Goal: Task Accomplishment & Management: Manage account settings

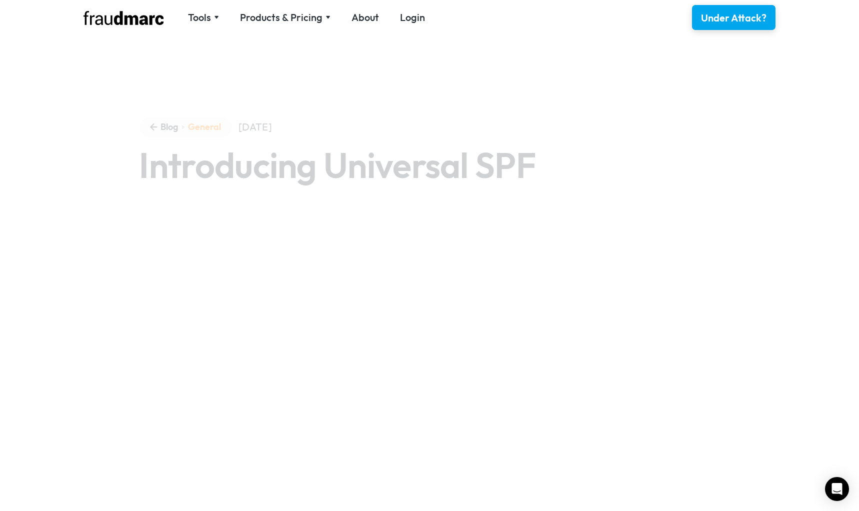
scroll to position [3, 0]
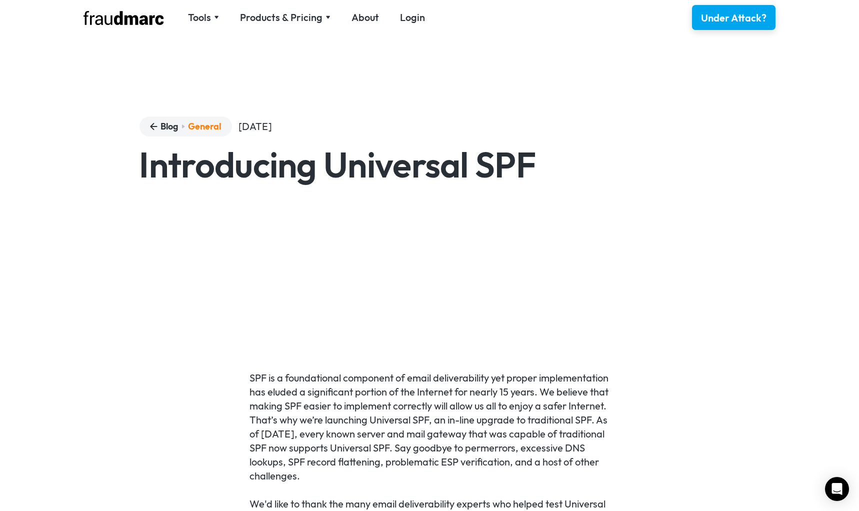
drag, startPoint x: 149, startPoint y: 1, endPoint x: 494, endPoint y: 314, distance: 466.0
click at [432, 14] on nav "Tools SPF Record Check Inspect any domain's SPF record and learn how to fix it …" at bounding box center [307, 18] width 258 height 14
click at [421, 22] on link "Login" at bounding box center [412, 18] width 25 height 14
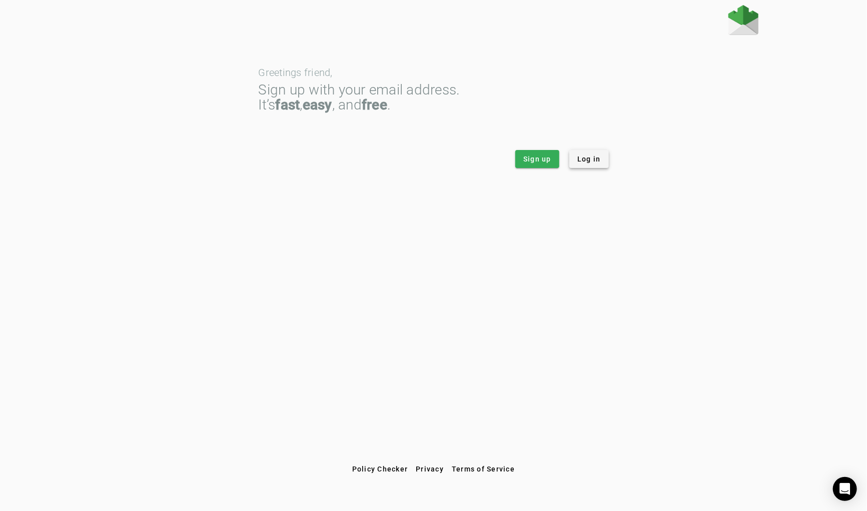
click at [590, 160] on span "Log in" at bounding box center [589, 159] width 24 height 10
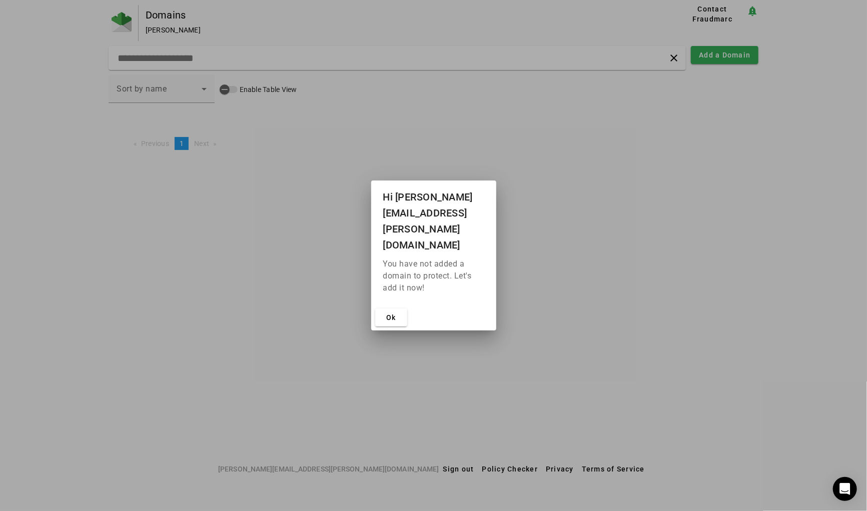
click at [141, 21] on div at bounding box center [433, 255] width 867 height 511
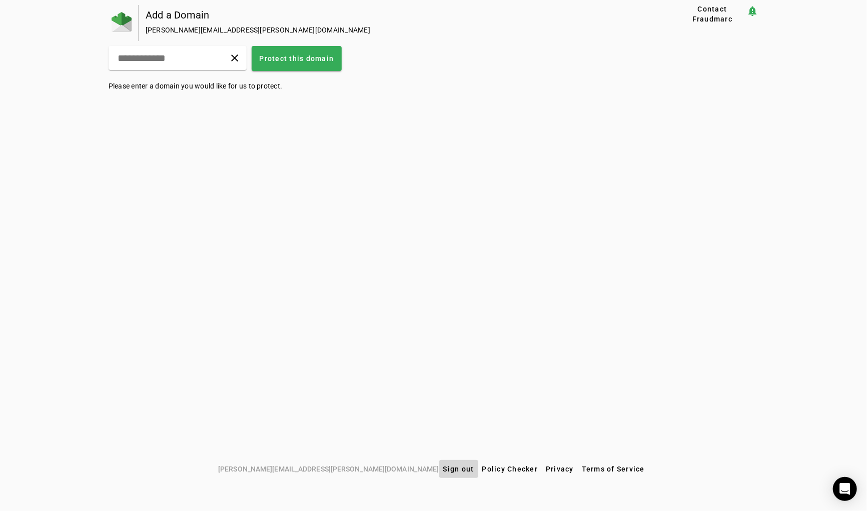
click at [443, 473] on span "Sign out" at bounding box center [458, 469] width 31 height 8
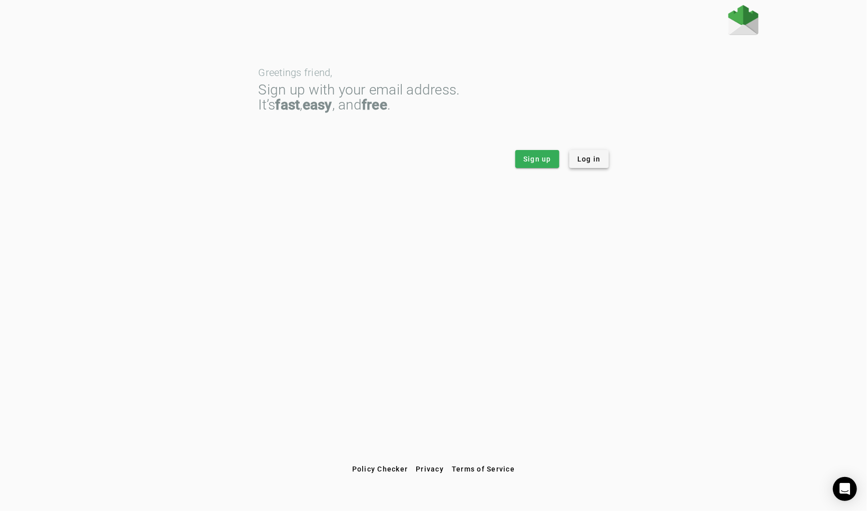
click at [586, 158] on span "Log in" at bounding box center [589, 159] width 24 height 10
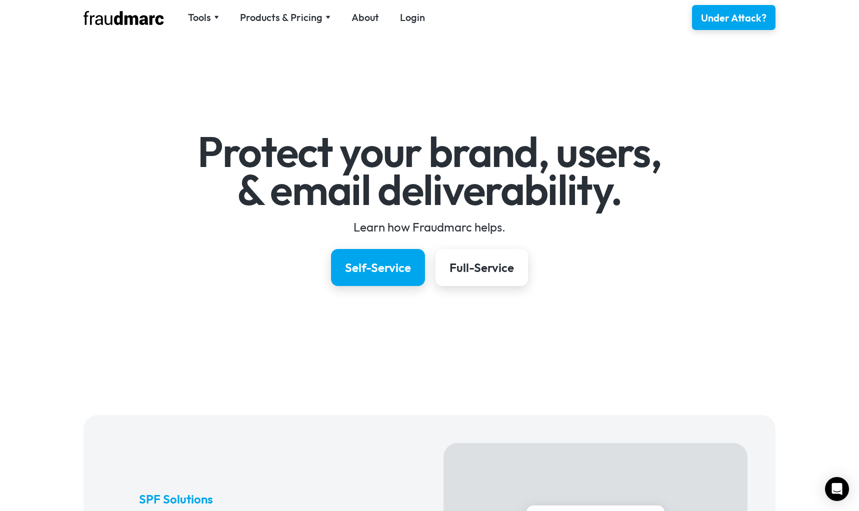
click at [414, 10] on div "Tools SPF Record Check Inspect any domain's SPF record and learn how to fix it …" at bounding box center [260, 17] width 352 height 15
click at [407, 19] on link "Login" at bounding box center [412, 18] width 25 height 14
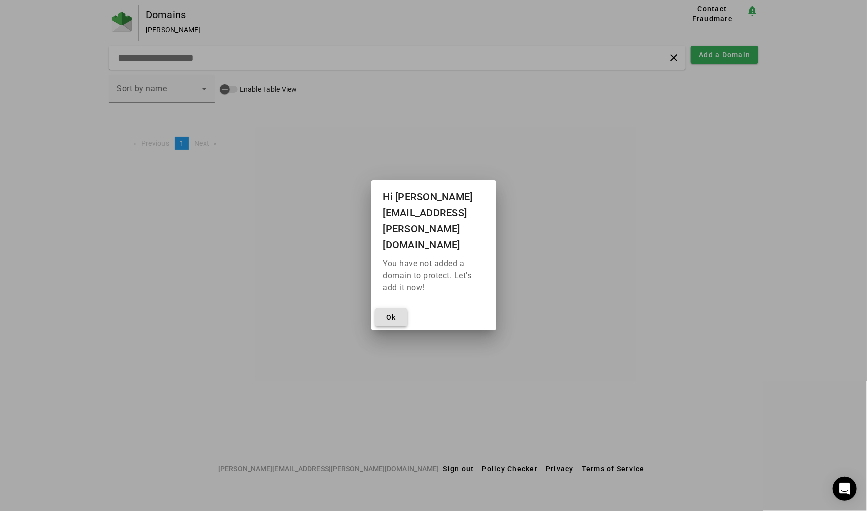
click at [397, 306] on span at bounding box center [391, 318] width 32 height 24
